Goal: Book appointment/travel/reservation

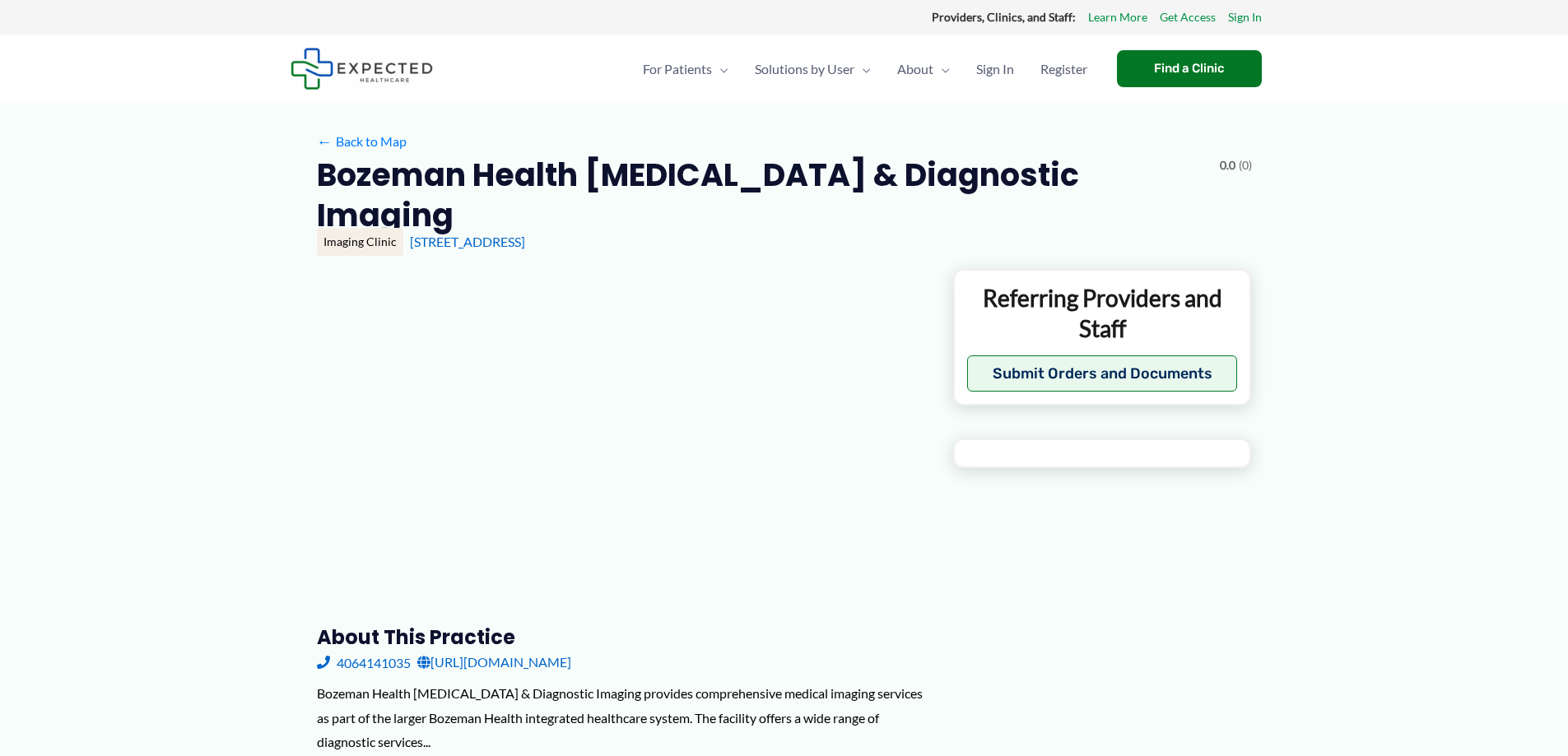
type input "**********"
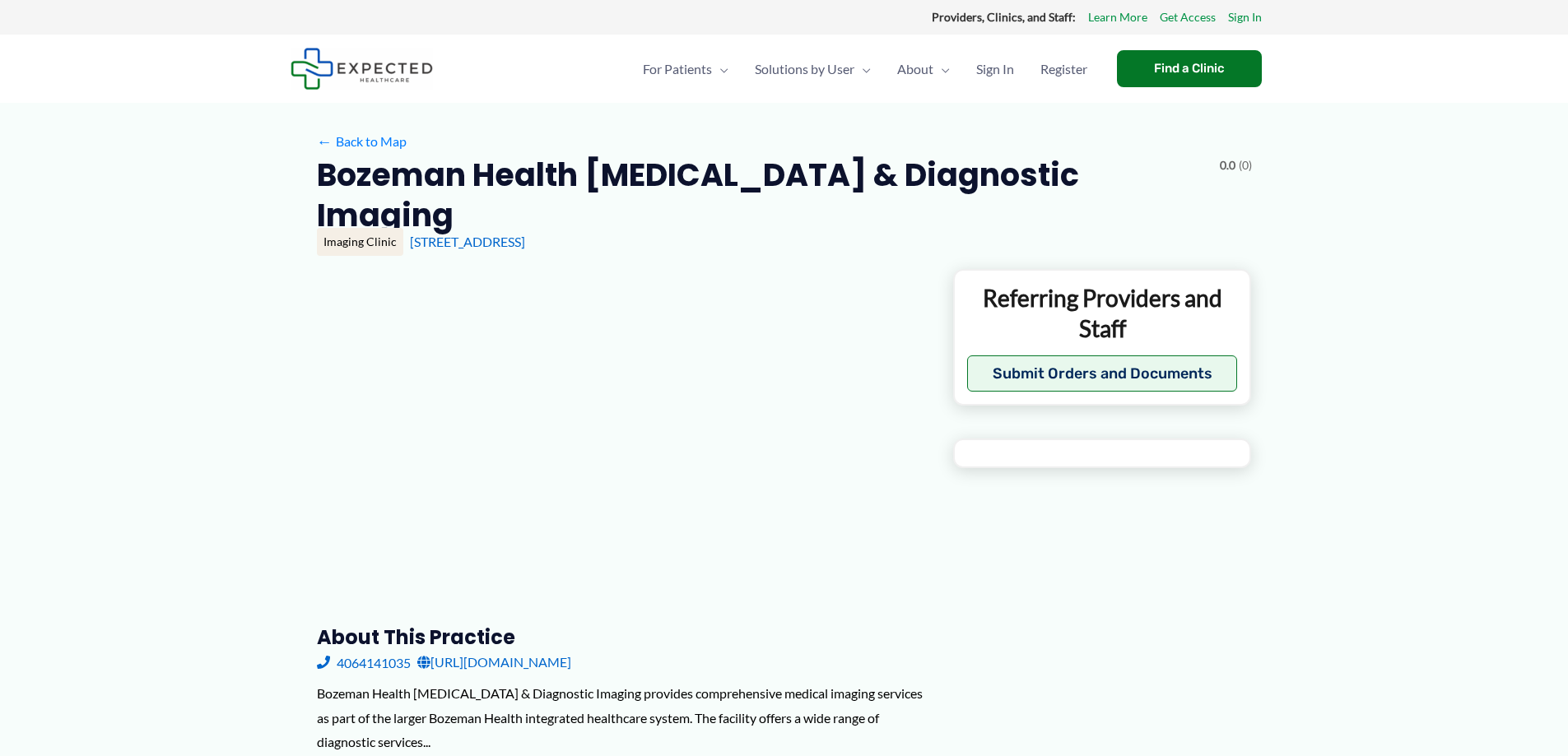
type input "**********"
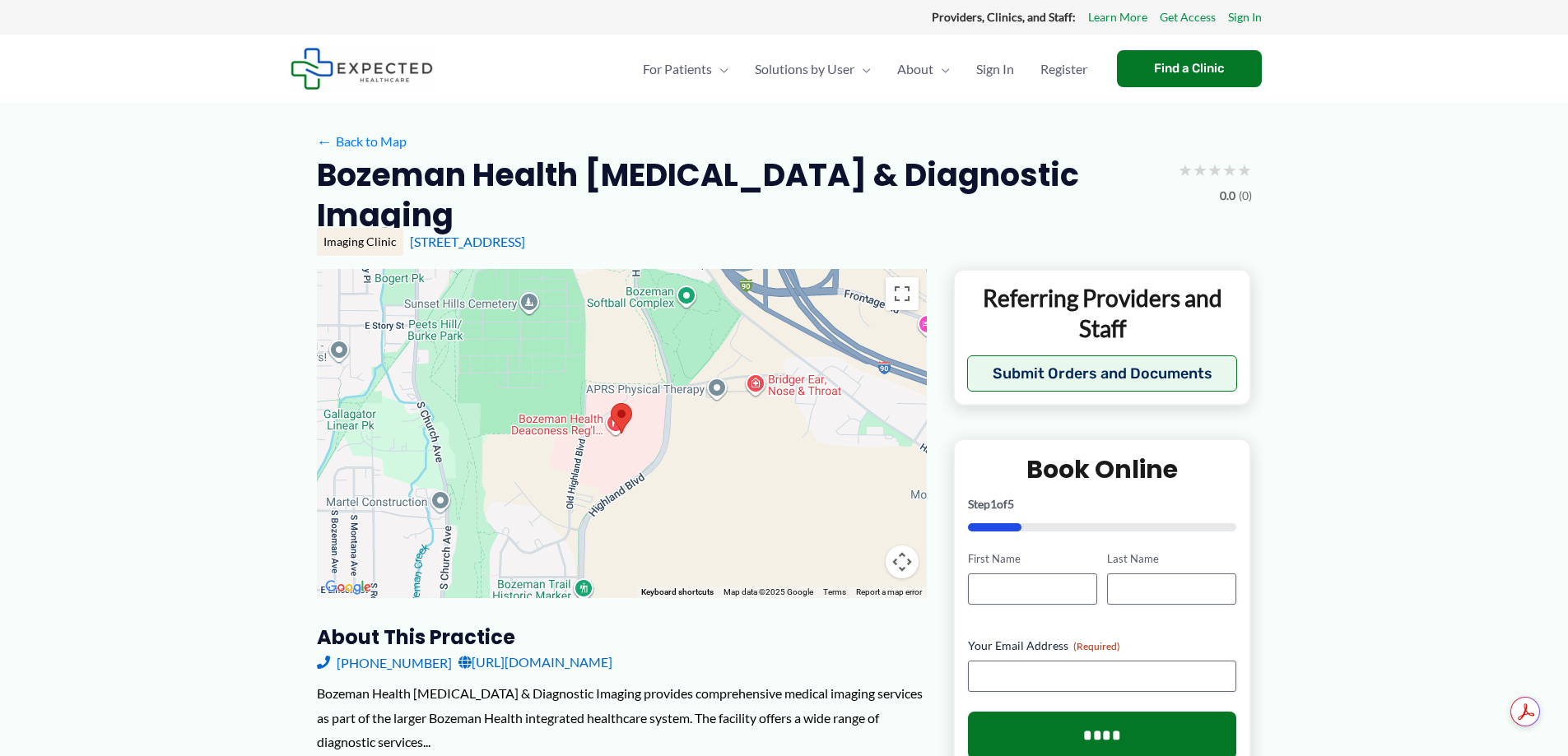
click at [611, 404] on area at bounding box center [611, 404] width 0 height 0
